Goal: Task Accomplishment & Management: Use online tool/utility

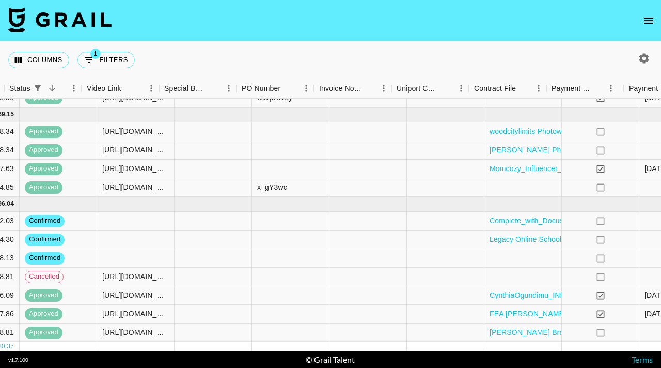
scroll to position [77, 926]
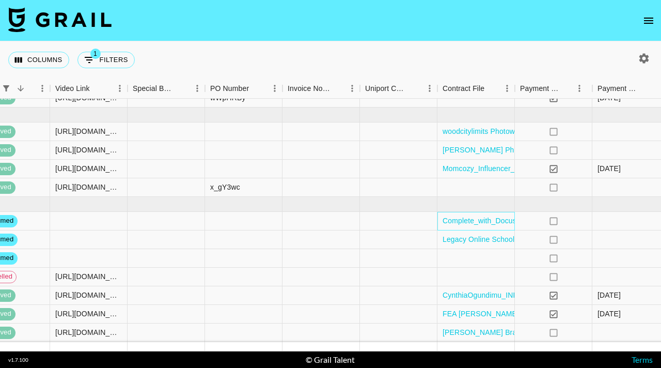
click at [441, 225] on div "Complete_with_Docusign_Elephant_Insurance_-_.pdf" at bounding box center [476, 221] width 77 height 19
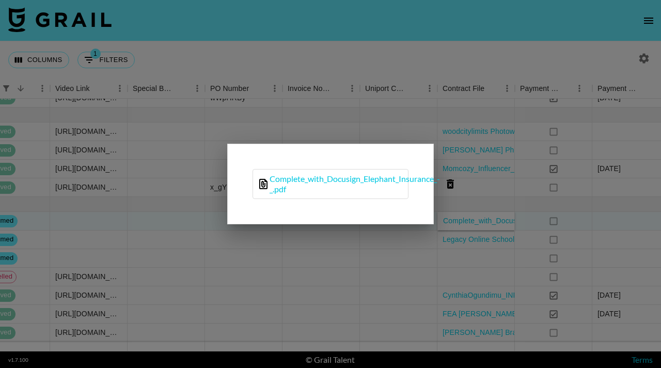
click at [263, 184] on icon at bounding box center [263, 184] width 8 height 10
click at [398, 222] on div "Complete_with_Docusign_Elephant_Insurance_-_.pdf" at bounding box center [330, 184] width 207 height 81
click at [433, 253] on div at bounding box center [330, 184] width 661 height 368
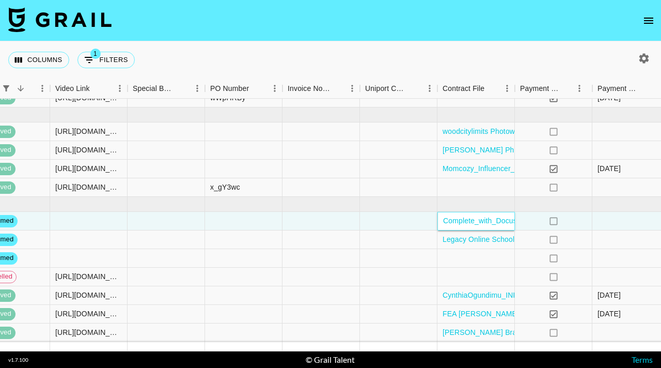
click at [470, 214] on div "Complete_with_Docusign_Elephant_Insurance_-_.pdf" at bounding box center [476, 221] width 77 height 19
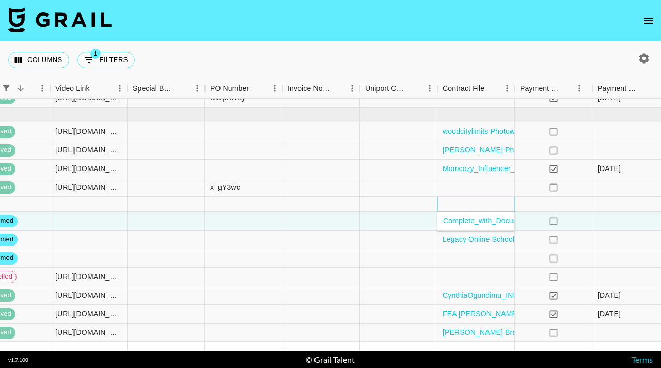
click at [464, 209] on div at bounding box center [476, 204] width 77 height 15
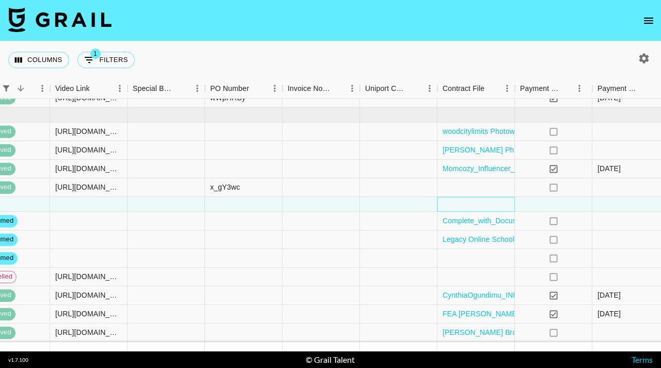
click at [464, 209] on div at bounding box center [476, 204] width 77 height 15
click at [461, 229] on div "Complete_with_Docusign_Elephant_Insurance_-_.pdf" at bounding box center [476, 221] width 77 height 19
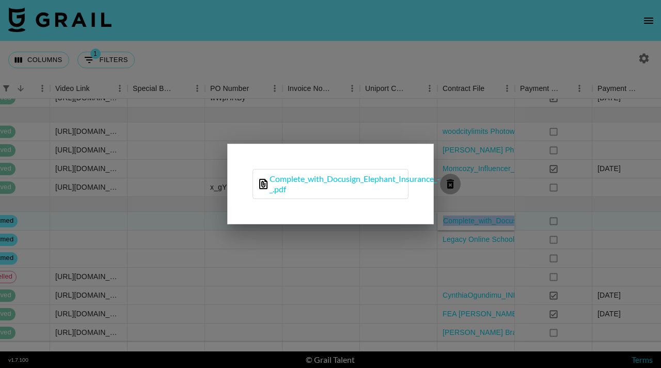
click at [452, 183] on icon "delete file" at bounding box center [450, 183] width 7 height 9
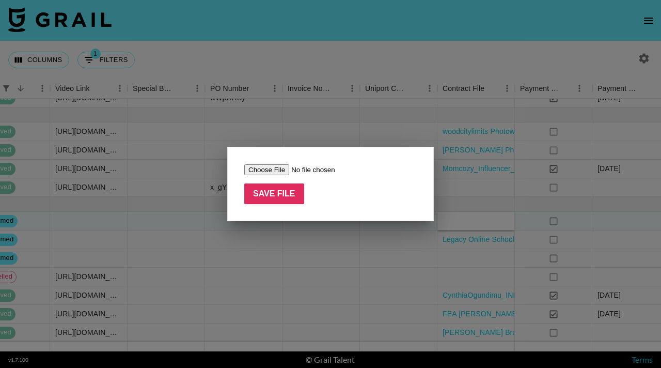
click at [280, 171] on input "file" at bounding box center [309, 169] width 131 height 11
type input "C:\fakepath\Updated Elephant Insurance x Kaitlyn Drew agreement.pdf"
click at [284, 197] on input "Save File" at bounding box center [274, 193] width 60 height 21
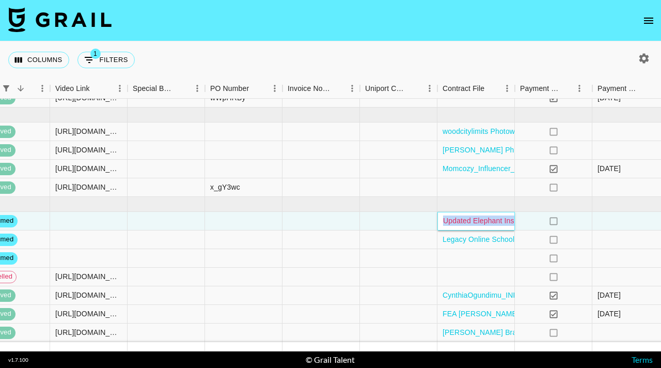
click at [464, 220] on link "Updated Elephant Insurance x Kaitlyn Drew agreement.pdf" at bounding box center [549, 220] width 212 height 8
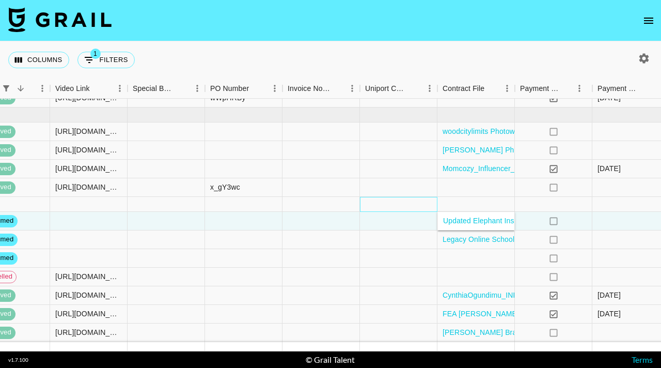
click at [381, 199] on div at bounding box center [398, 204] width 77 height 15
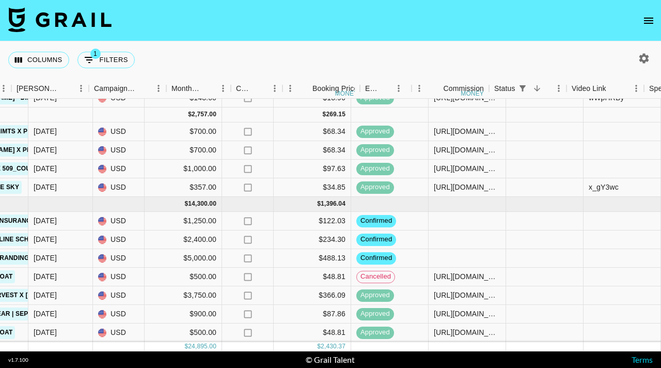
scroll to position [77, 410]
